Goal: Use online tool/utility: Utilize a website feature to perform a specific function

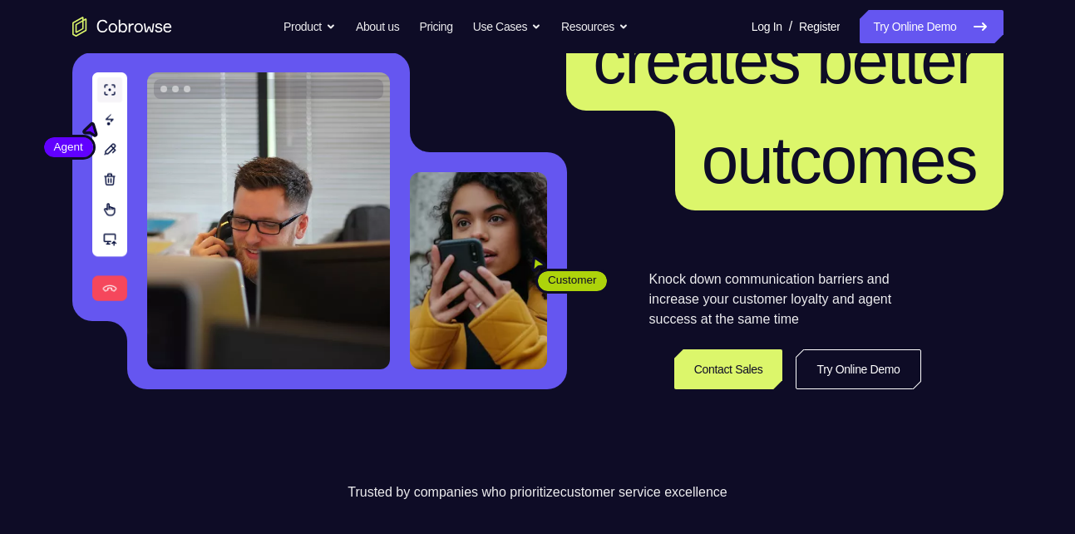
scroll to position [175, 0]
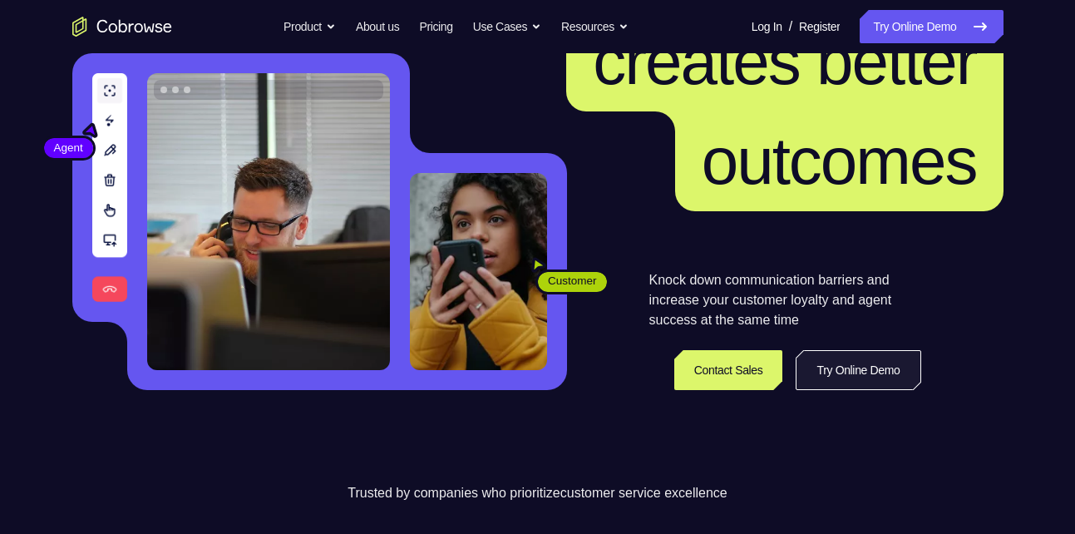
click at [877, 369] on link "Try Online Demo" at bounding box center [858, 370] width 125 height 40
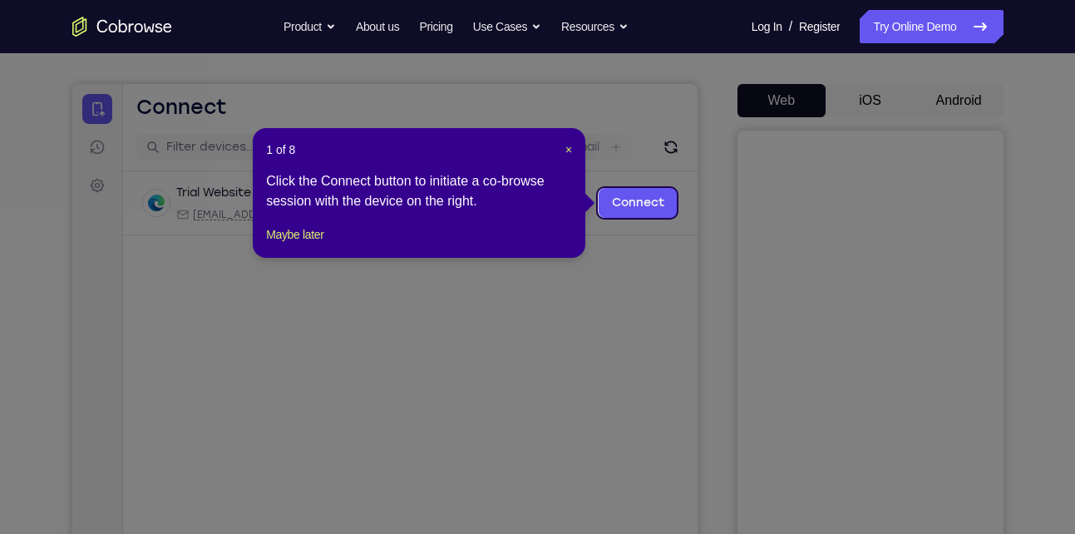
scroll to position [131, 0]
click at [627, 200] on link "Connect" at bounding box center [637, 204] width 79 height 30
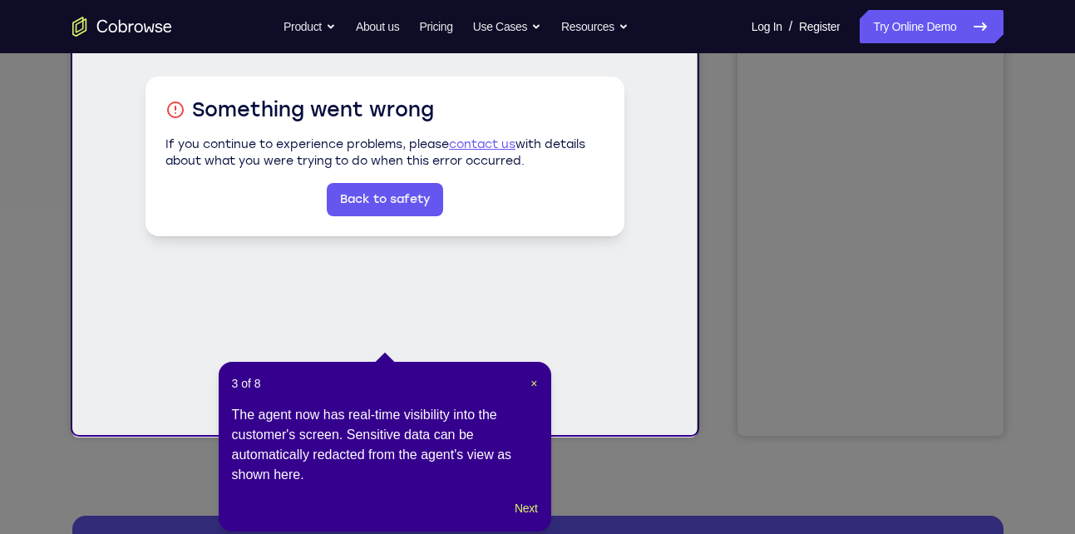
scroll to position [340, 0]
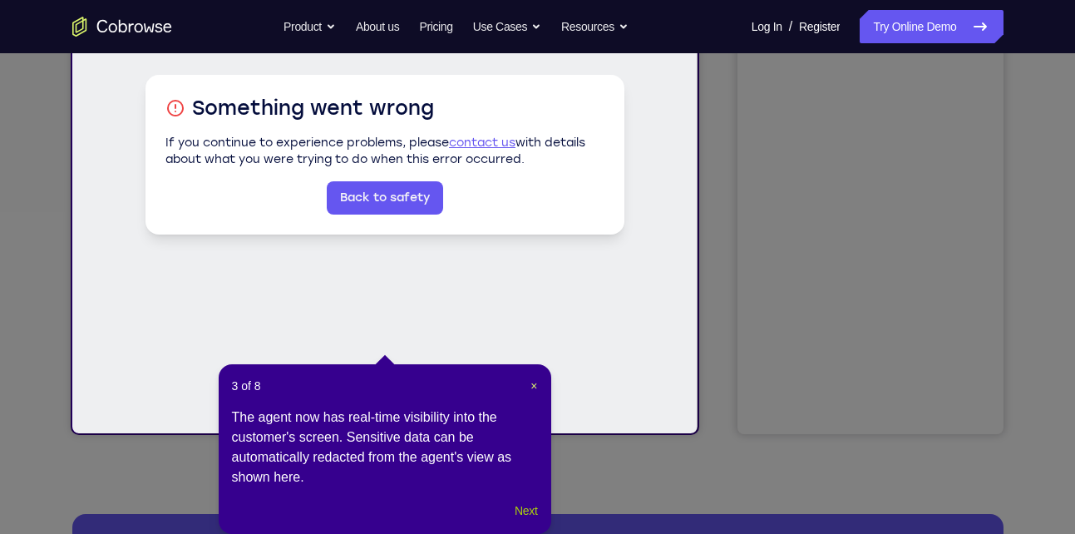
click at [518, 504] on button "Next" at bounding box center [526, 511] width 22 height 20
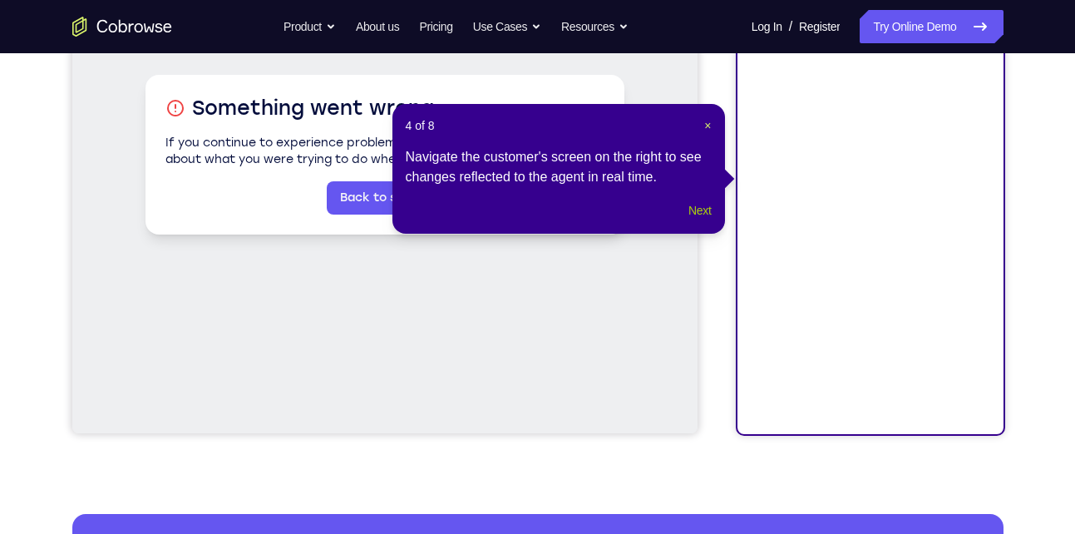
click at [700, 220] on button "Next" at bounding box center [700, 210] width 22 height 20
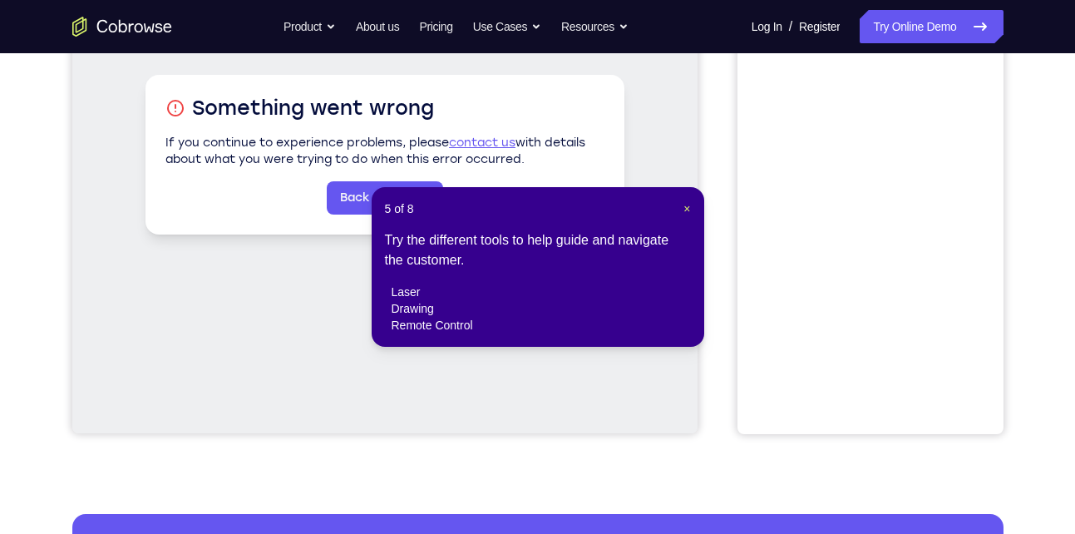
click at [682, 210] on header "5 of 8 ×" at bounding box center [538, 208] width 306 height 17
click at [685, 208] on span "×" at bounding box center [687, 208] width 7 height 13
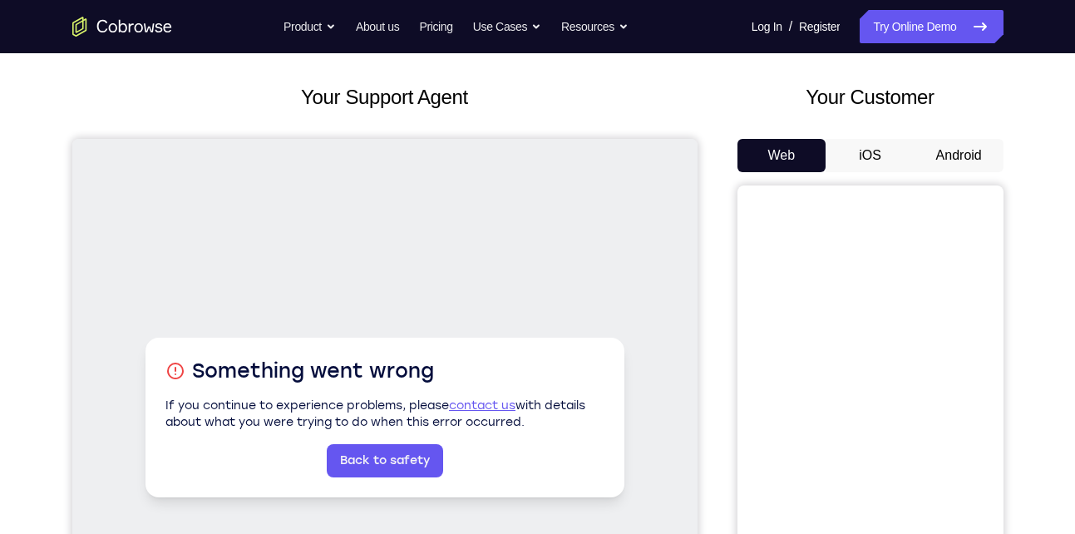
scroll to position [0, 0]
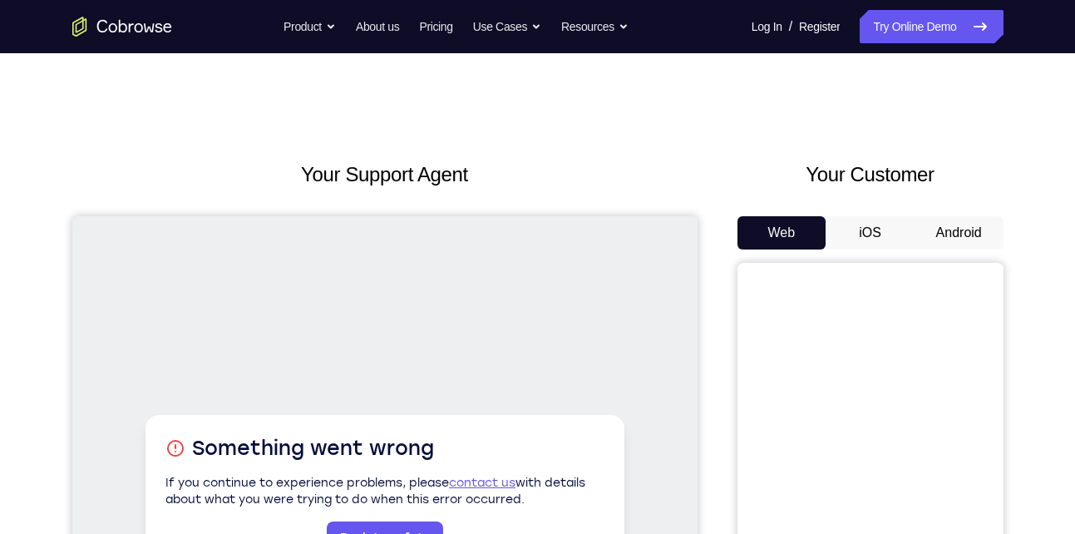
click at [873, 234] on button "iOS" at bounding box center [870, 232] width 89 height 33
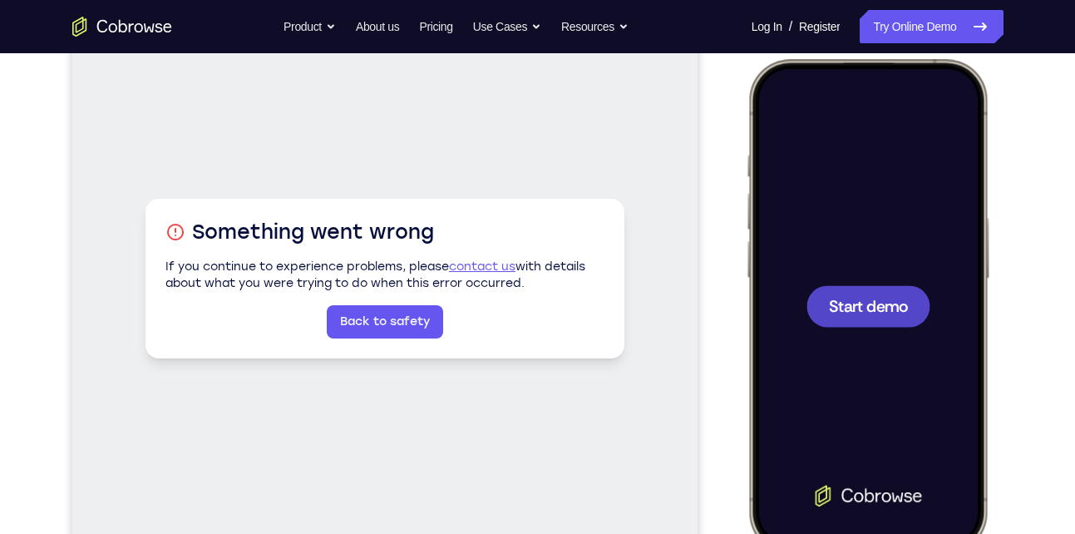
click at [838, 312] on span "Start demo" at bounding box center [867, 306] width 79 height 16
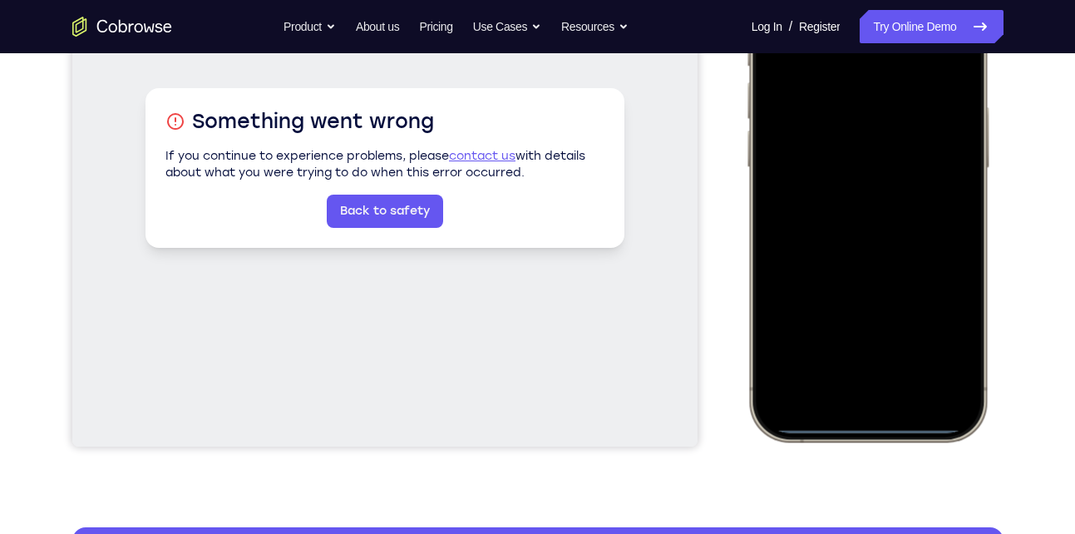
scroll to position [334, 0]
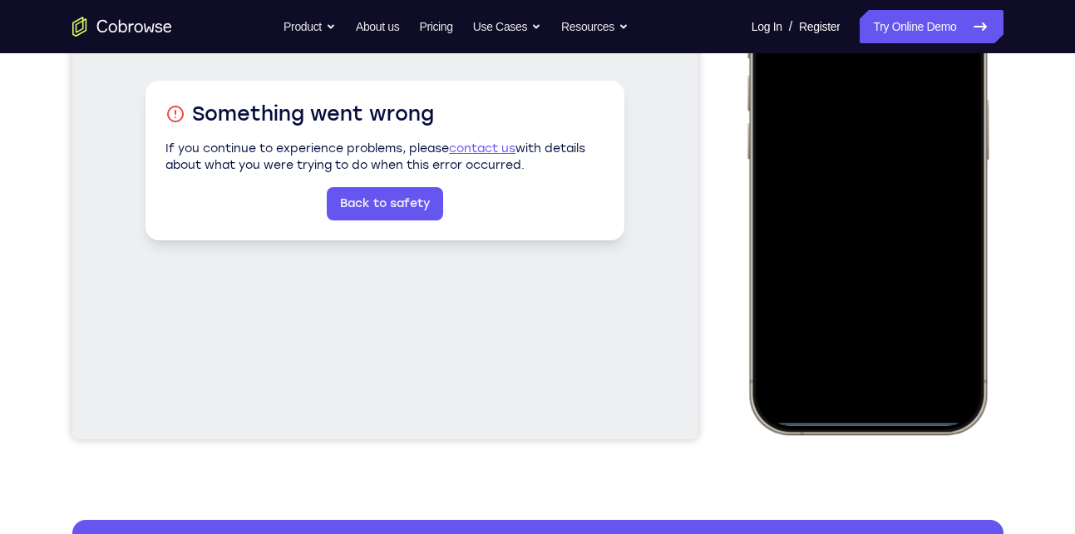
click at [848, 413] on div at bounding box center [867, 187] width 219 height 475
drag, startPoint x: 859, startPoint y: 418, endPoint x: 858, endPoint y: 280, distance: 138.1
click at [858, 280] on div at bounding box center [867, 187] width 219 height 475
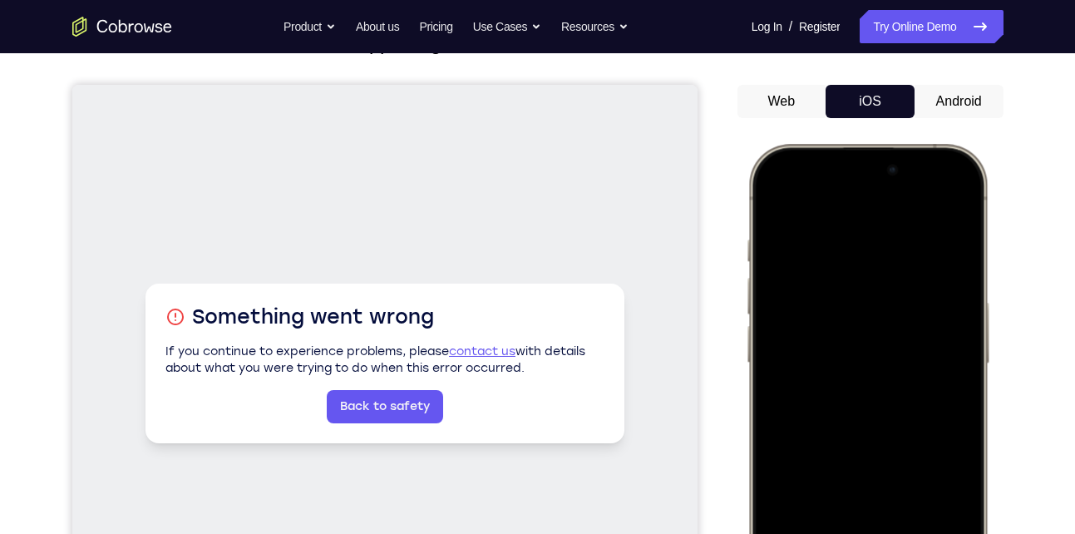
scroll to position [132, 0]
click at [942, 160] on div at bounding box center [867, 389] width 219 height 475
drag, startPoint x: 942, startPoint y: 160, endPoint x: 932, endPoint y: 408, distance: 248.1
click at [932, 408] on div at bounding box center [867, 389] width 219 height 475
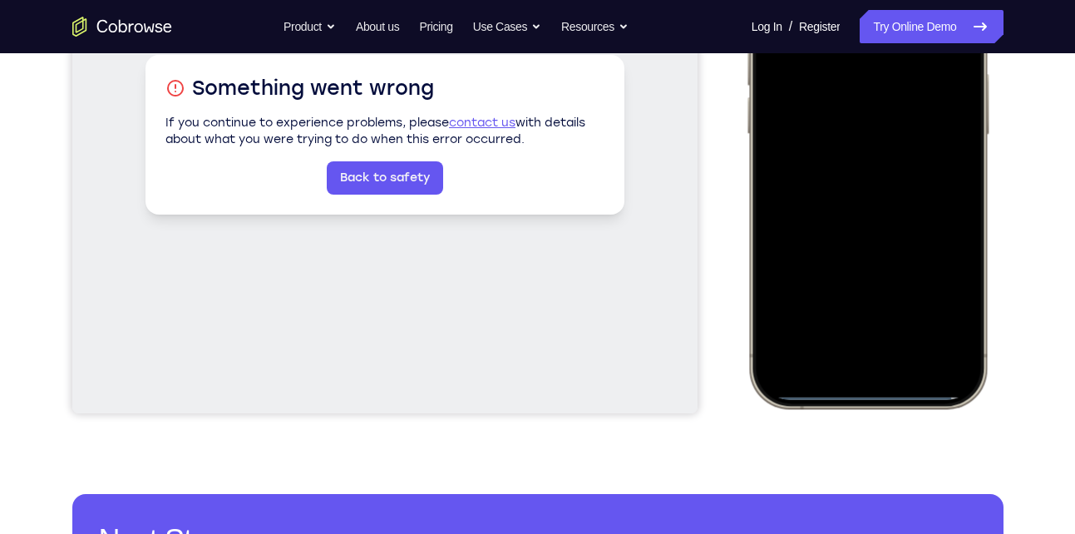
scroll to position [333, 0]
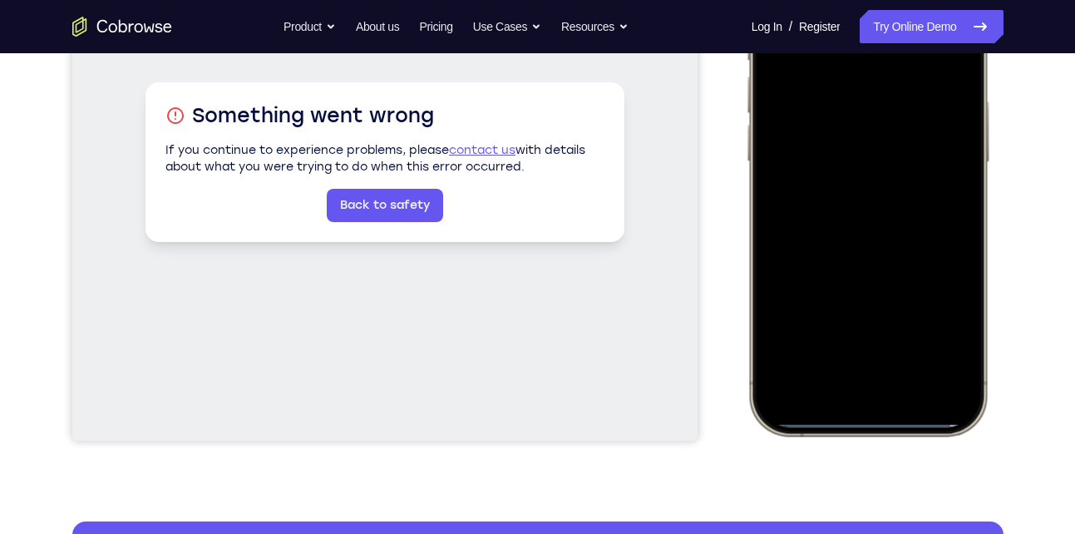
drag, startPoint x: 868, startPoint y: 302, endPoint x: 882, endPoint y: 17, distance: 285.6
click at [882, 17] on div at bounding box center [867, 189] width 219 height 475
drag, startPoint x: 875, startPoint y: 422, endPoint x: 879, endPoint y: 152, distance: 269.5
click at [879, 152] on div at bounding box center [867, 189] width 219 height 475
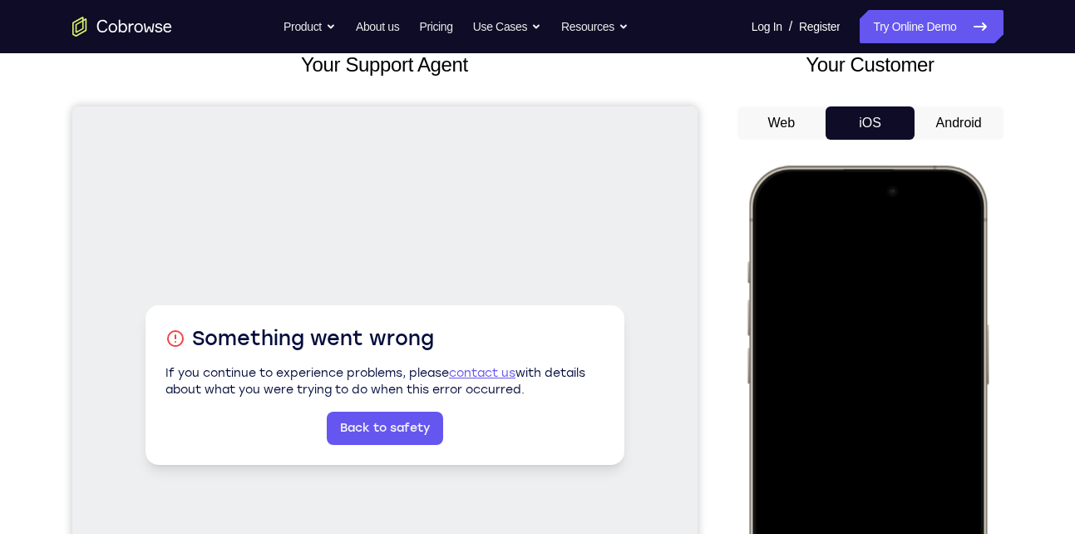
scroll to position [109, 0]
click at [939, 137] on button "Android" at bounding box center [959, 123] width 89 height 33
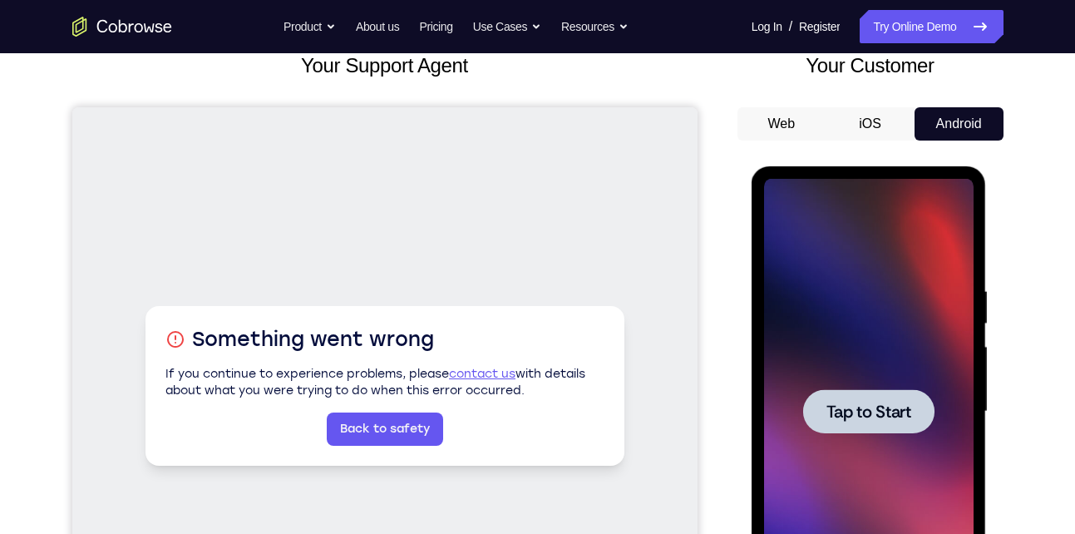
scroll to position [0, 0]
click at [892, 381] on div at bounding box center [869, 412] width 210 height 466
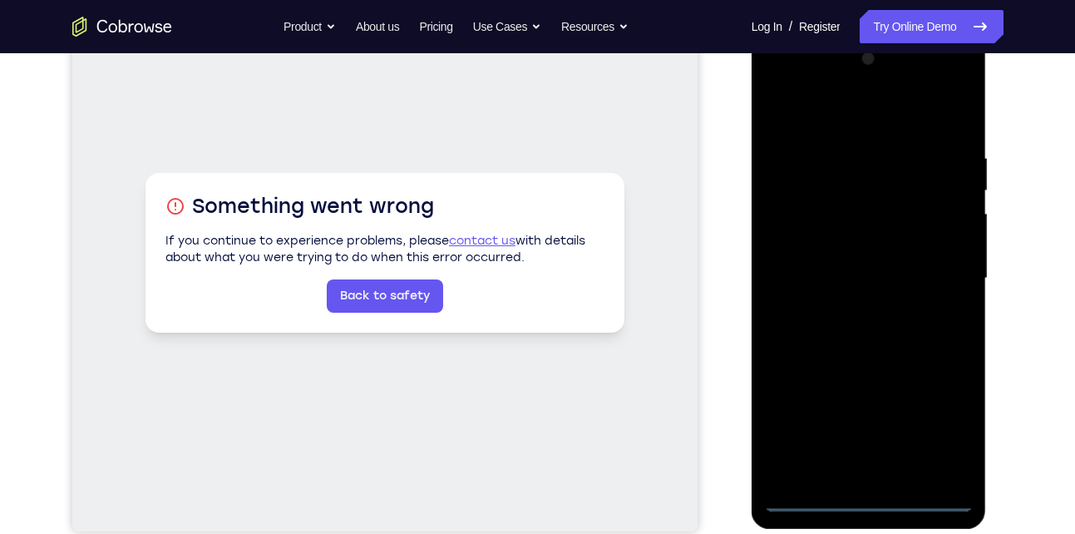
scroll to position [243, 0]
click at [868, 497] on div at bounding box center [869, 278] width 210 height 466
click at [951, 426] on div at bounding box center [869, 278] width 210 height 466
click at [828, 82] on div at bounding box center [869, 278] width 210 height 466
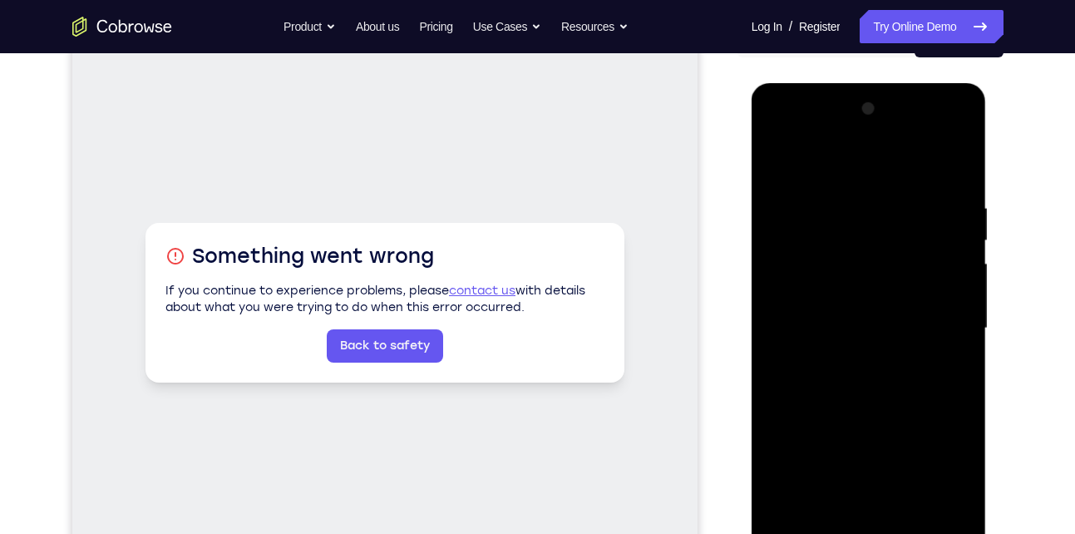
scroll to position [191, 0]
click at [796, 280] on div at bounding box center [869, 329] width 210 height 466
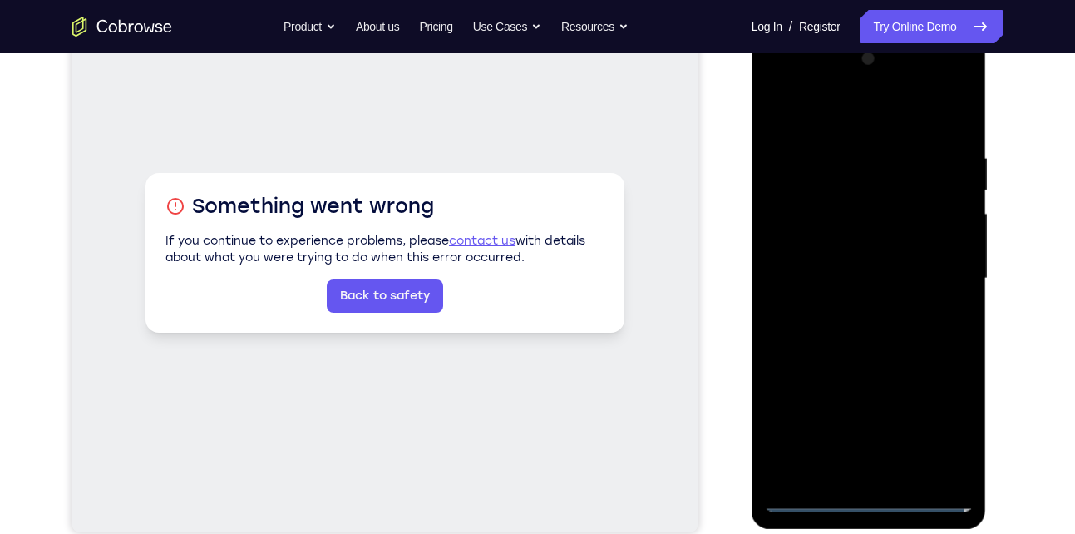
scroll to position [245, 0]
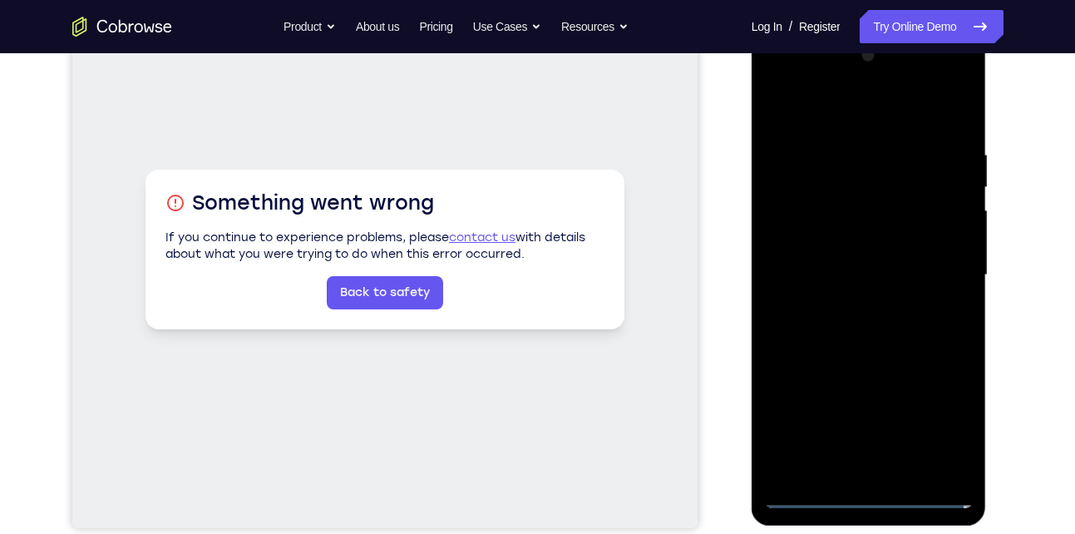
click at [830, 270] on div at bounding box center [869, 275] width 210 height 466
click at [831, 257] on div at bounding box center [869, 275] width 210 height 466
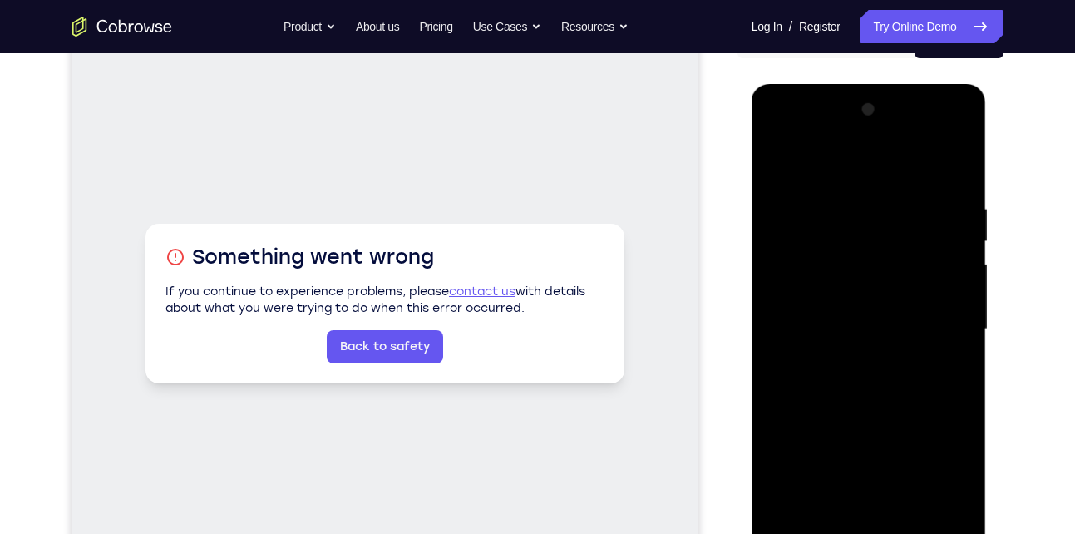
scroll to position [190, 0]
click at [867, 344] on div at bounding box center [869, 330] width 210 height 466
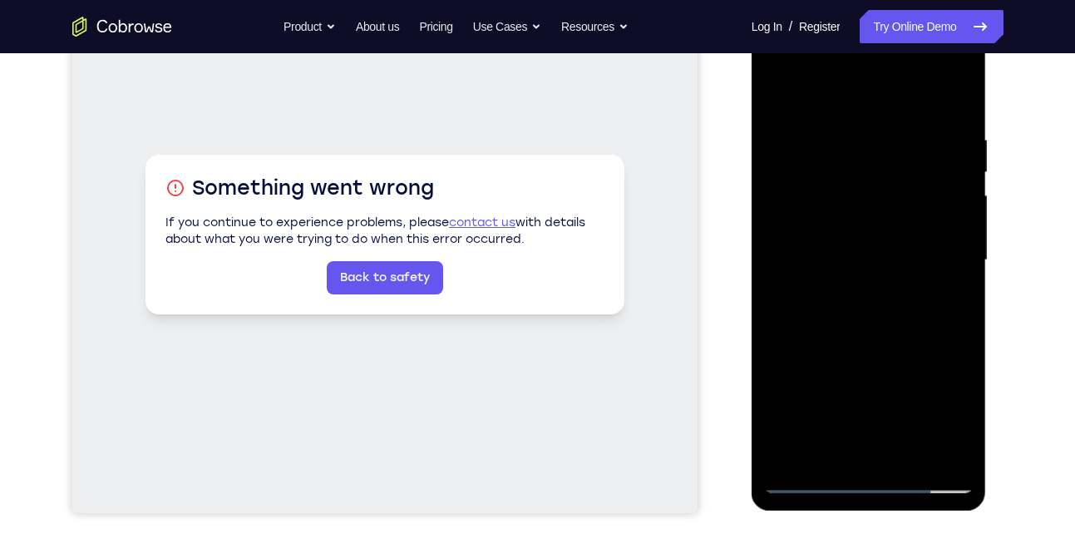
scroll to position [251, 0]
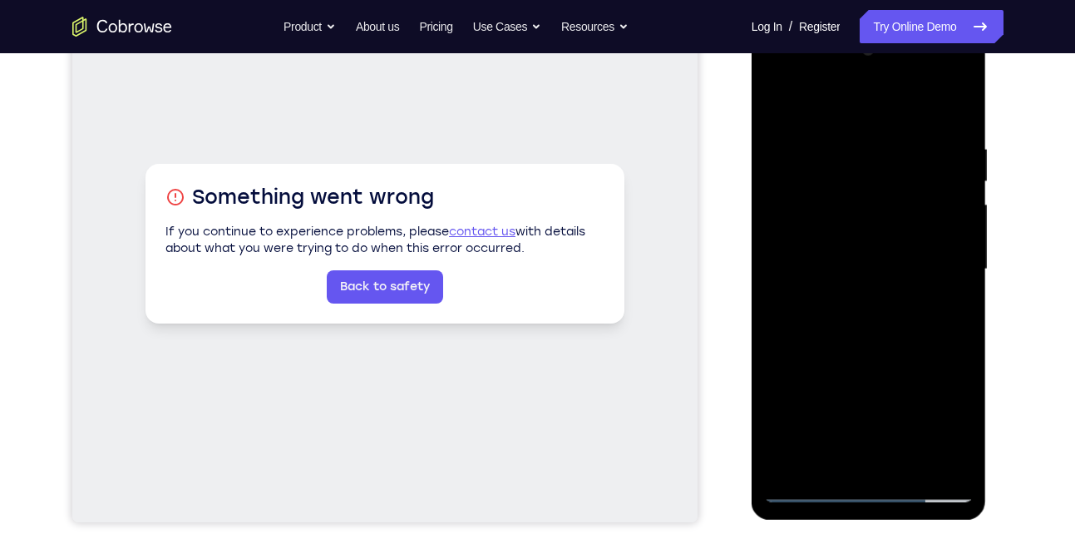
drag, startPoint x: 811, startPoint y: 101, endPoint x: 1090, endPoint y: 106, distance: 279.5
click at [989, 106] on html "Online web based iOS Simulators and Android Emulators. Run iPhone, iPad, Mobile…" at bounding box center [870, 273] width 237 height 499
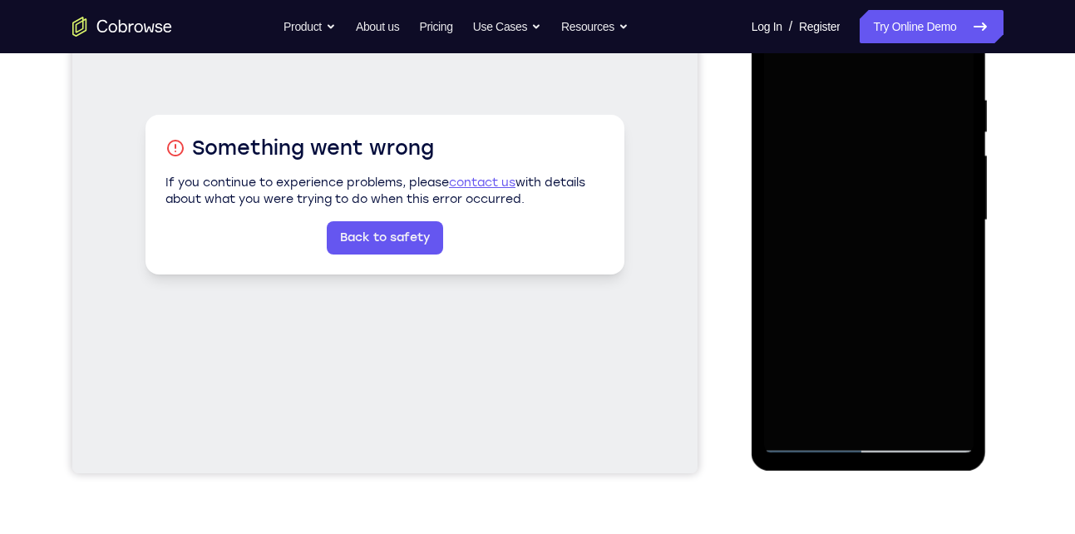
scroll to position [301, 0]
click at [862, 362] on div at bounding box center [869, 220] width 210 height 466
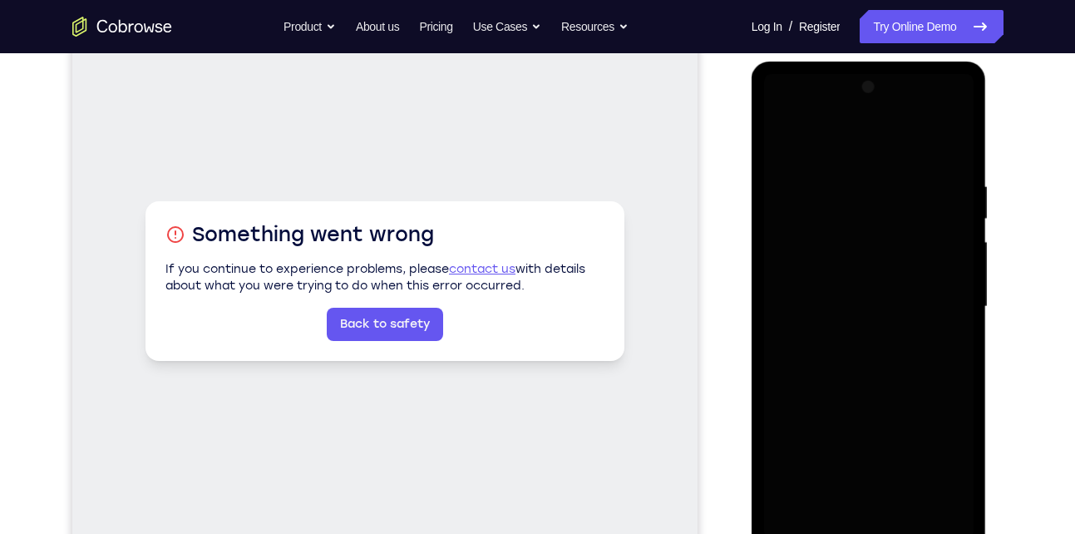
scroll to position [212, 0]
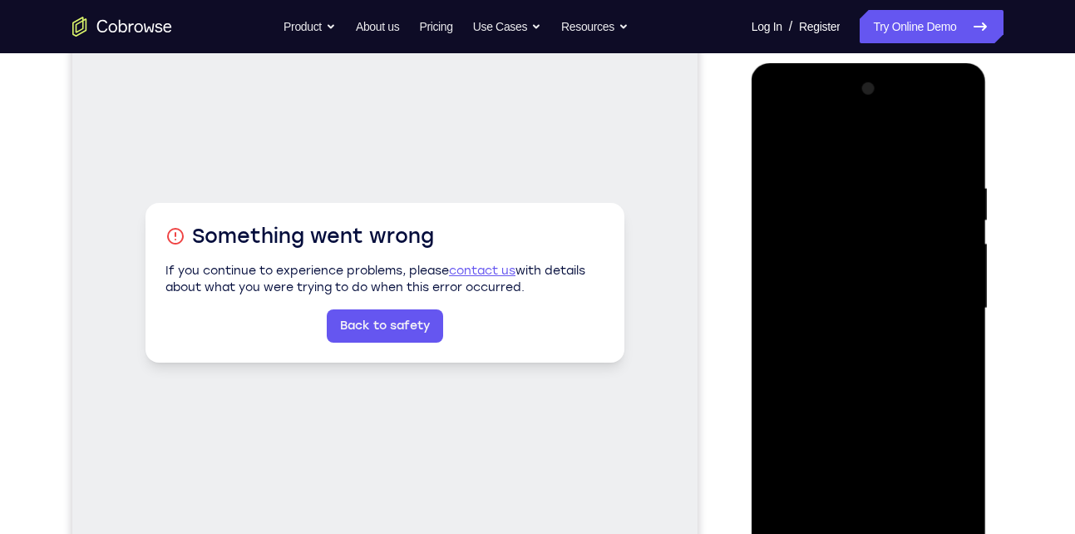
click at [816, 441] on div at bounding box center [869, 309] width 210 height 466
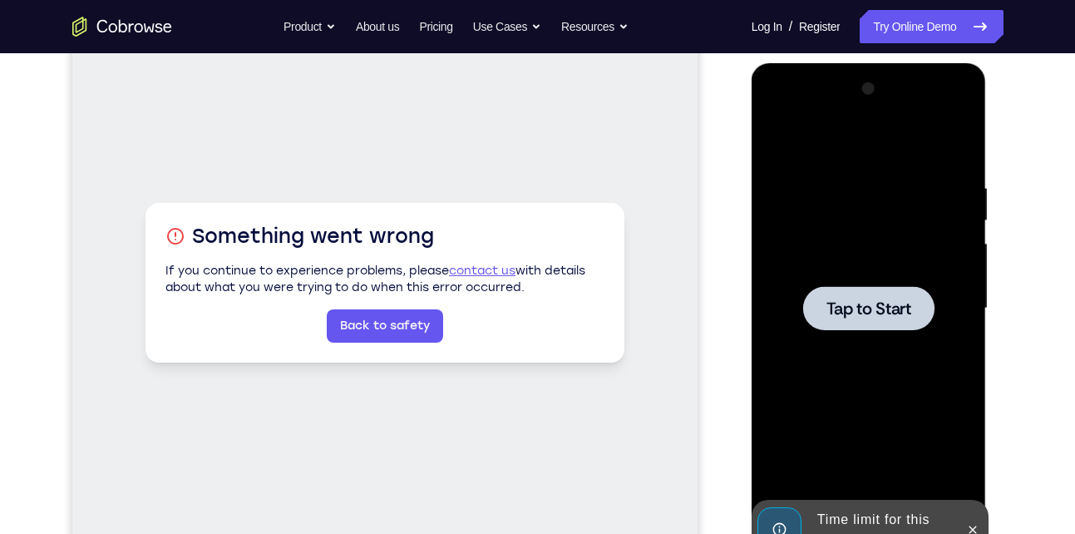
click at [854, 319] on div at bounding box center [868, 308] width 131 height 44
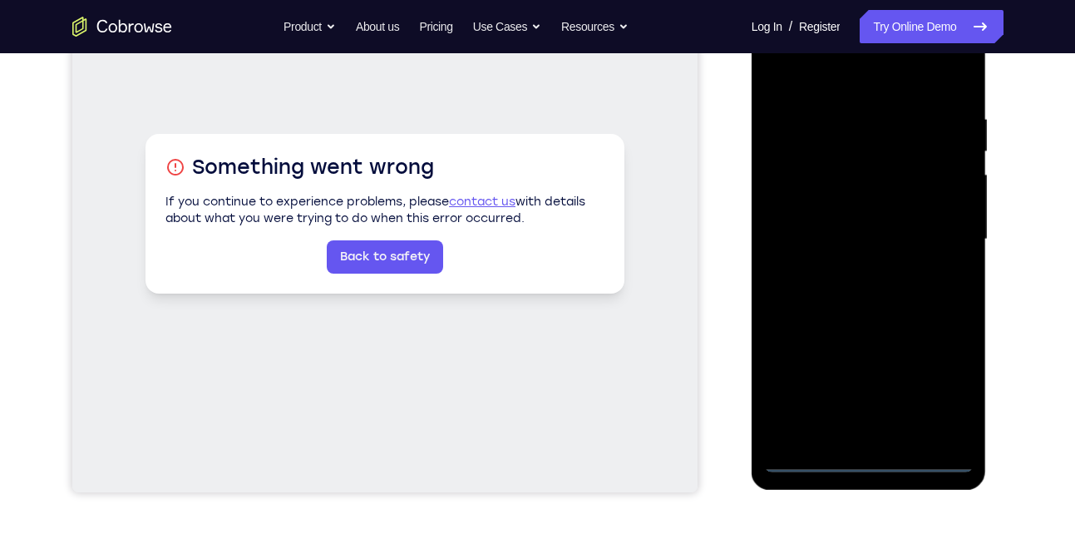
scroll to position [284, 0]
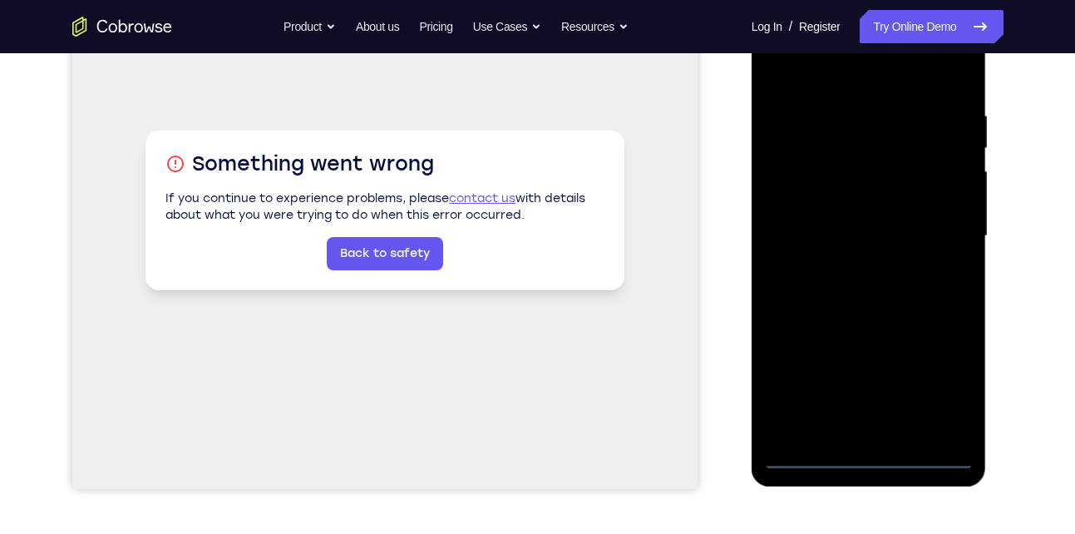
click at [870, 457] on div at bounding box center [869, 236] width 210 height 466
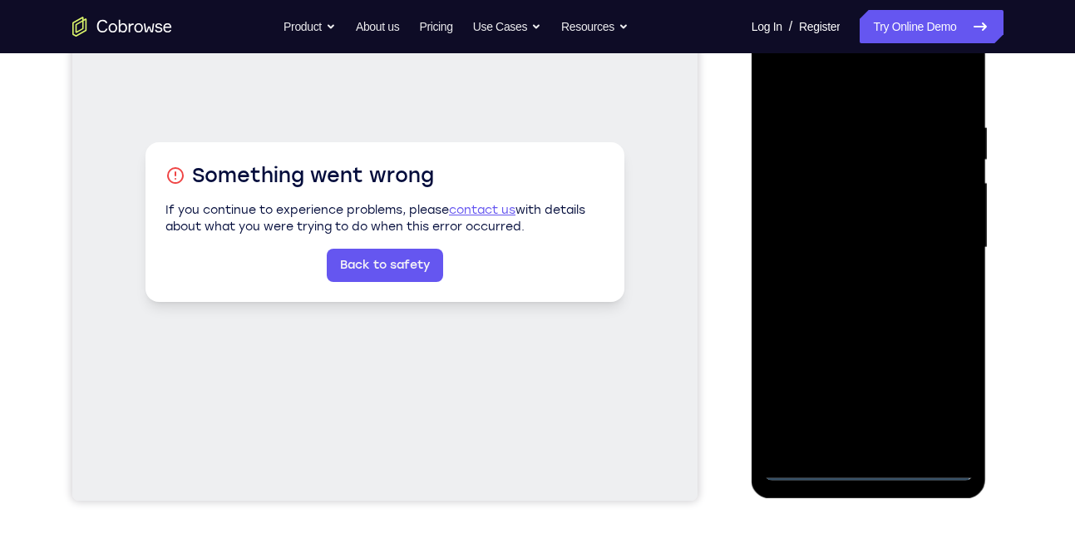
scroll to position [274, 0]
click at [942, 404] on div at bounding box center [869, 247] width 210 height 466
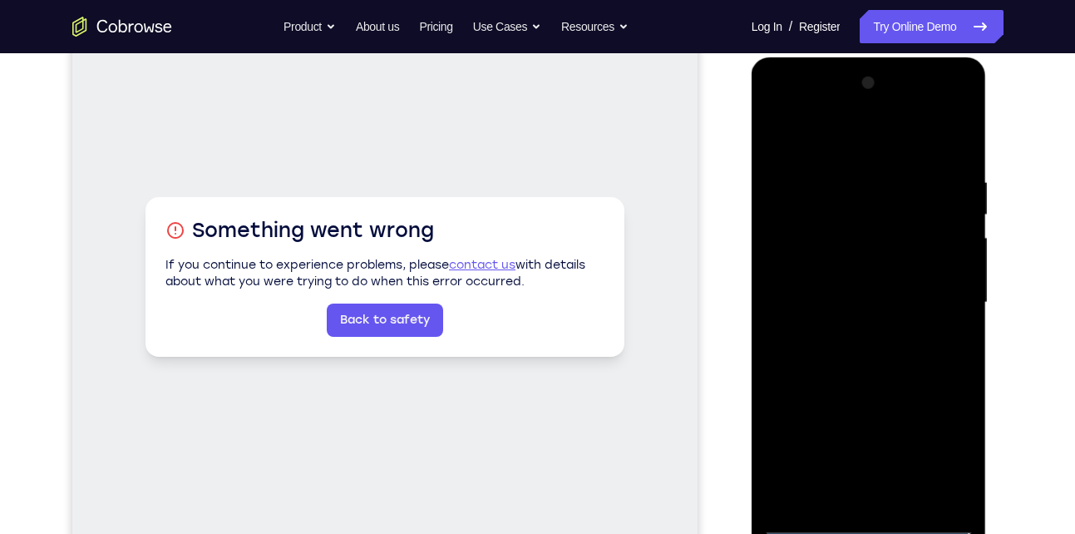
scroll to position [217, 0]
